Goal: Check status: Check status

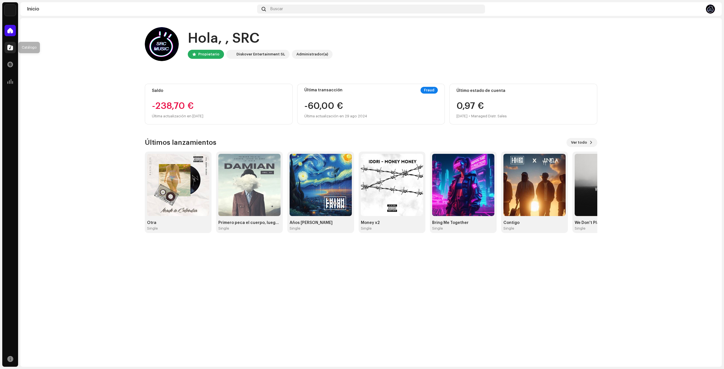
click at [12, 51] on div at bounding box center [10, 47] width 11 height 11
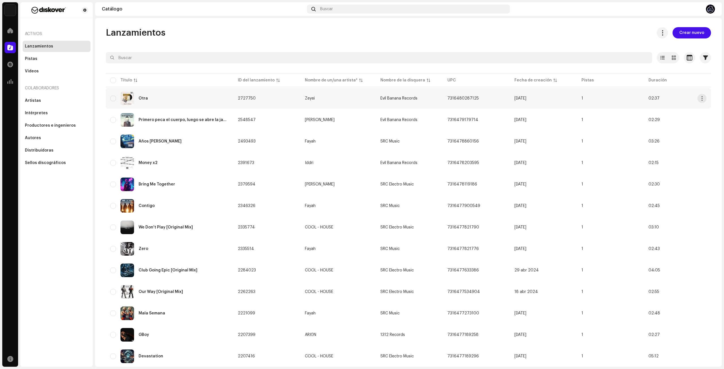
click at [152, 97] on div "Otra" at bounding box center [169, 99] width 119 height 14
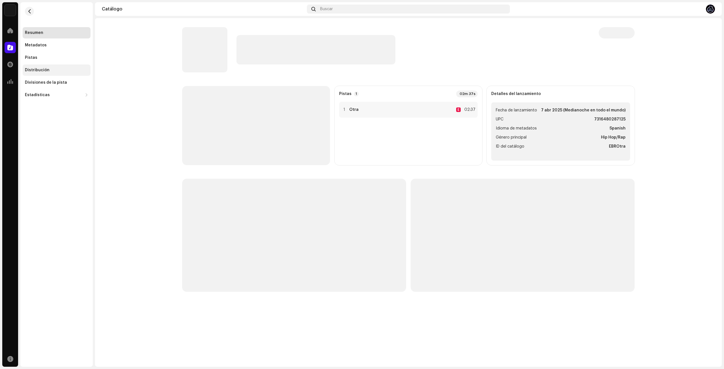
click at [48, 68] on div "Distribución" at bounding box center [56, 70] width 63 height 5
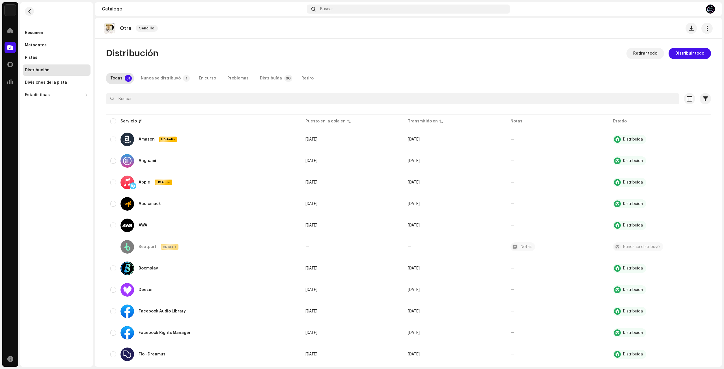
click at [30, 16] on re-m-nav-back at bounding box center [30, 14] width 14 height 25
click at [29, 14] on button "button" at bounding box center [29, 11] width 9 height 9
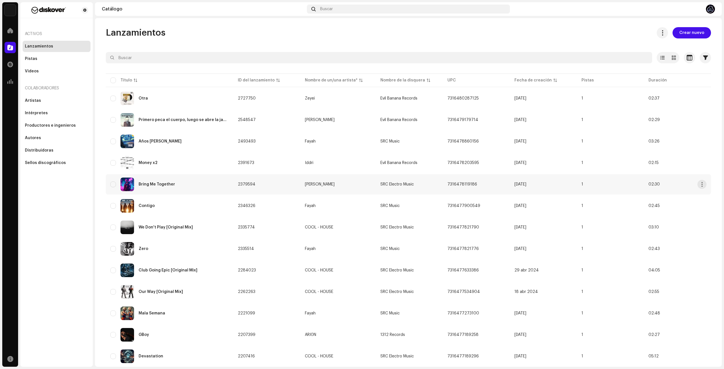
click at [185, 180] on div "Bring Me Together" at bounding box center [169, 185] width 119 height 14
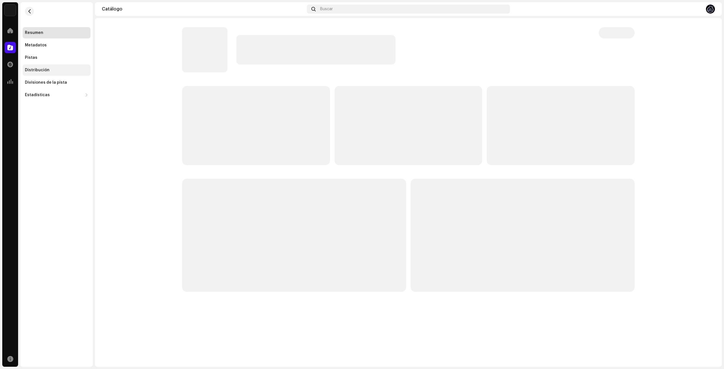
click at [39, 70] on div "Distribución" at bounding box center [37, 70] width 25 height 5
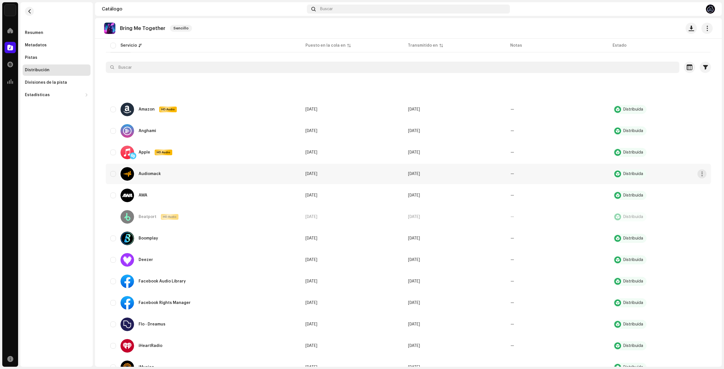
scroll to position [170, 0]
